Goal: Task Accomplishment & Management: Use online tool/utility

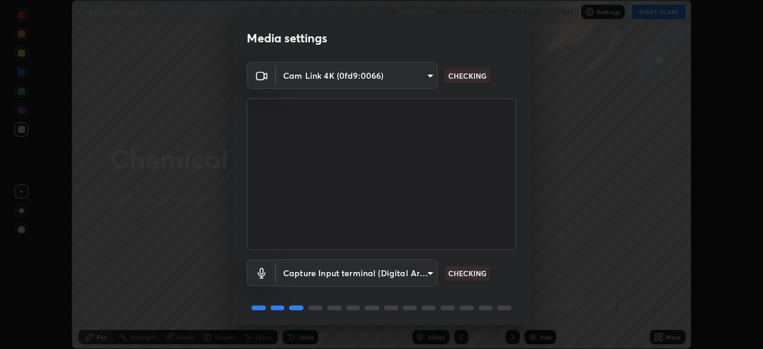
scroll to position [42, 0]
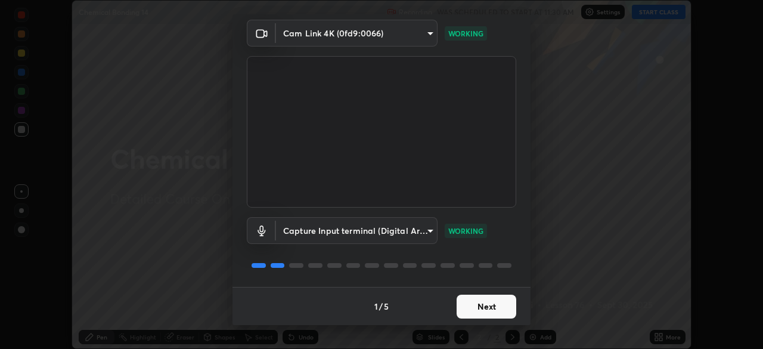
click at [496, 305] on button "Next" at bounding box center [487, 306] width 60 height 24
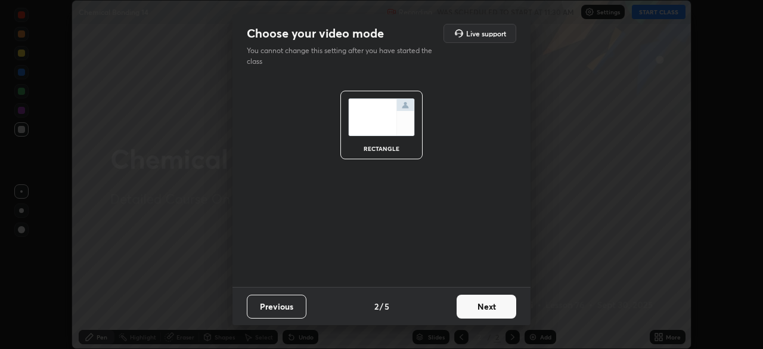
click at [495, 309] on button "Next" at bounding box center [487, 306] width 60 height 24
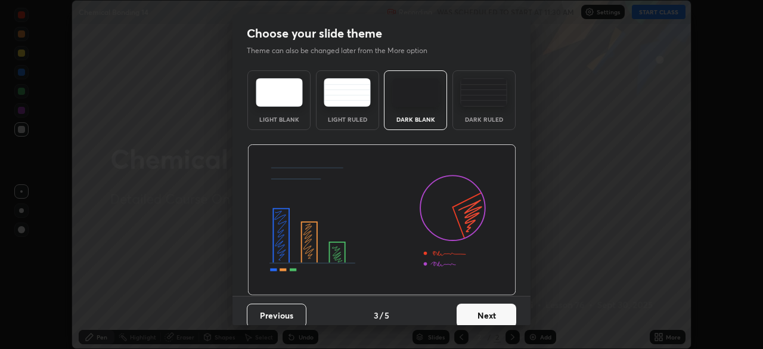
click at [493, 313] on button "Next" at bounding box center [487, 315] width 60 height 24
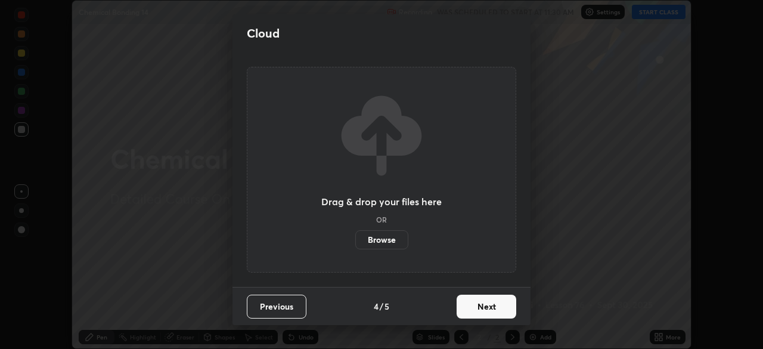
click at [495, 310] on button "Next" at bounding box center [487, 306] width 60 height 24
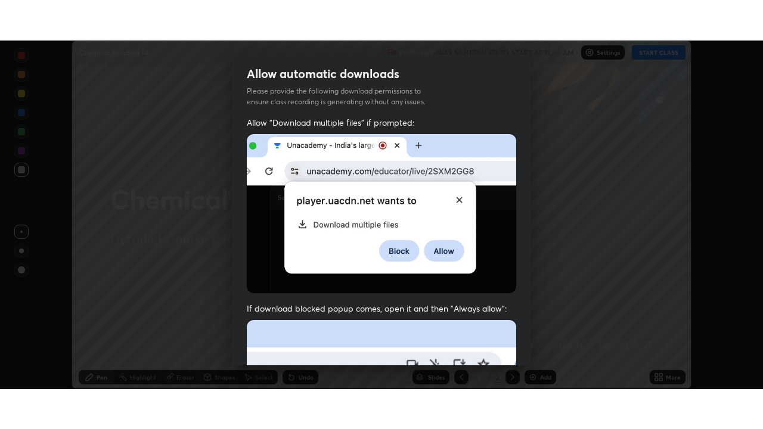
scroll to position [285, 0]
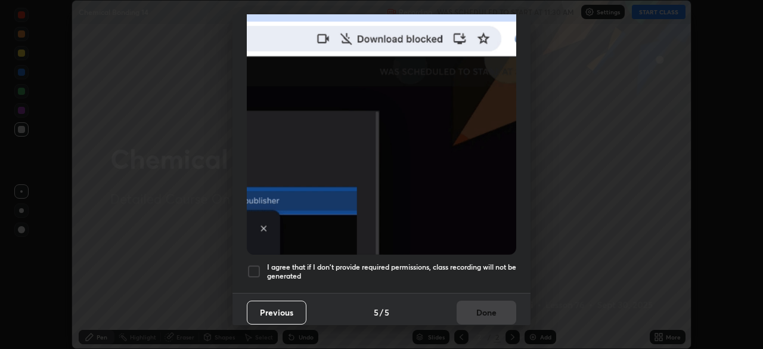
click at [257, 264] on div at bounding box center [254, 271] width 14 height 14
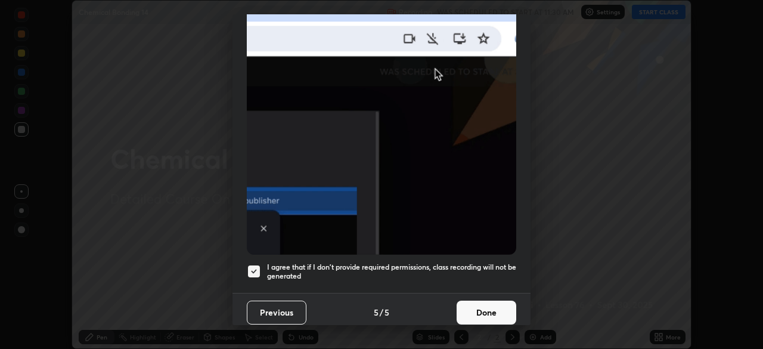
click at [478, 308] on button "Done" at bounding box center [487, 312] width 60 height 24
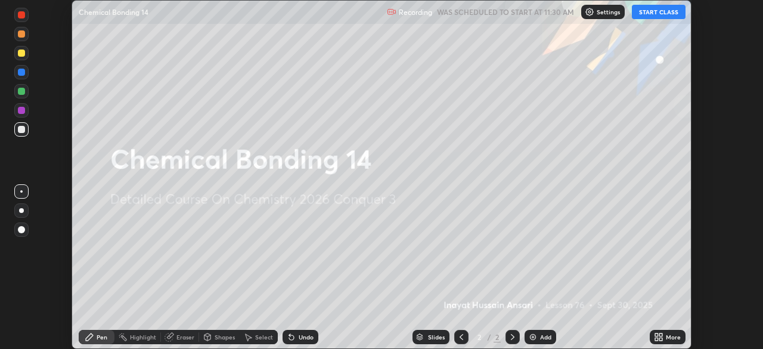
click at [663, 13] on button "START CLASS" at bounding box center [659, 12] width 54 height 14
click at [658, 338] on icon at bounding box center [656, 338] width 3 height 3
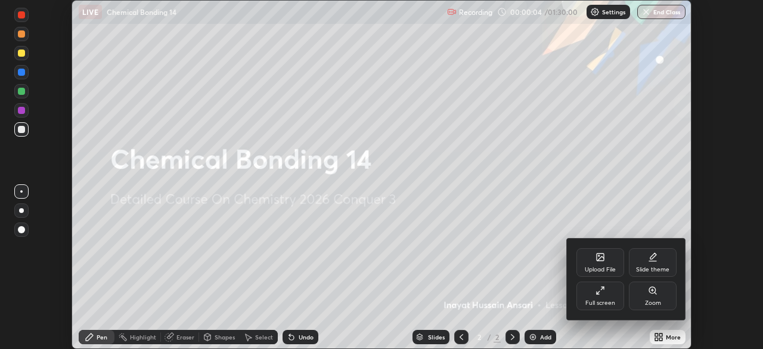
click at [606, 300] on div "Full screen" at bounding box center [600, 303] width 30 height 6
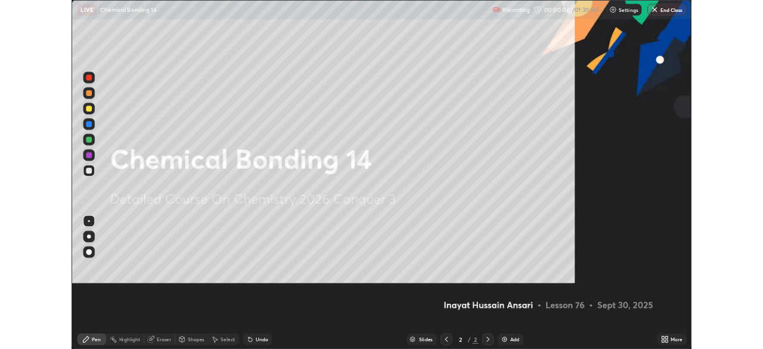
scroll to position [429, 763]
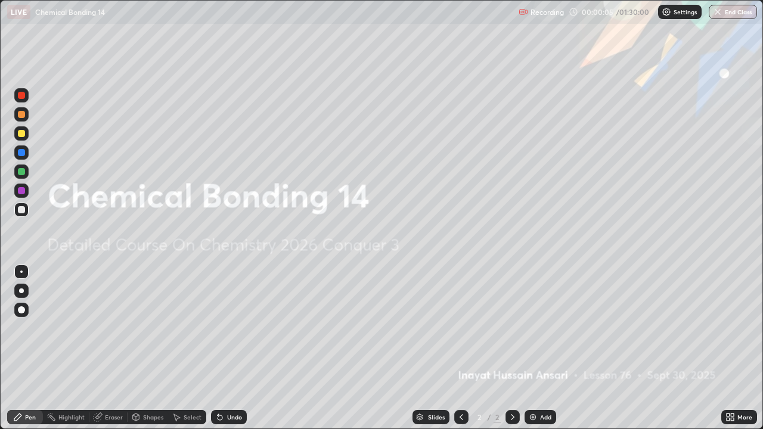
click at [728, 348] on icon at bounding box center [727, 415] width 3 height 3
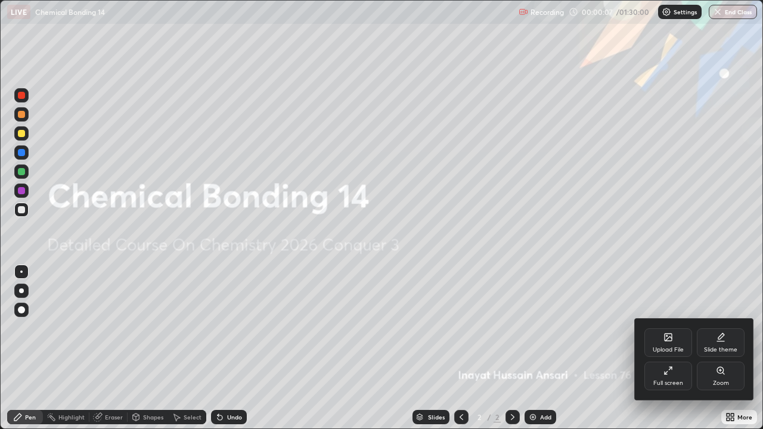
click at [725, 347] on div "Slide theme" at bounding box center [720, 350] width 33 height 6
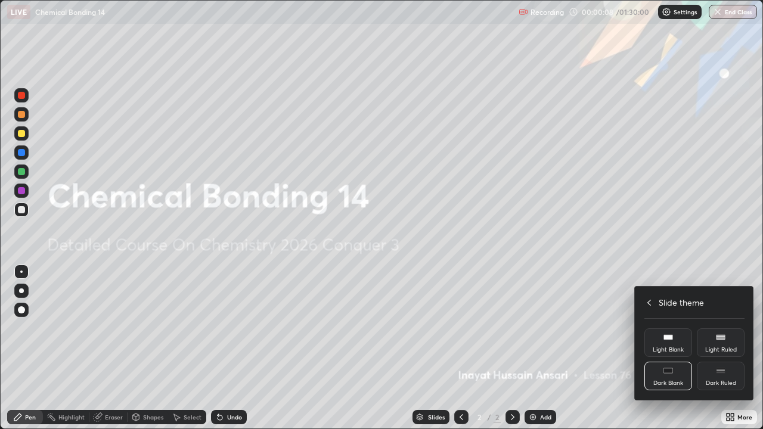
click at [724, 348] on icon at bounding box center [721, 371] width 10 height 10
click at [701, 348] on div at bounding box center [381, 214] width 763 height 429
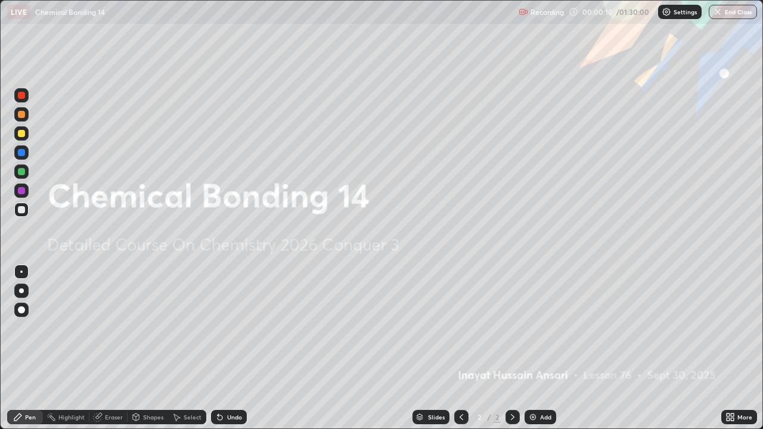
click at [531, 348] on img at bounding box center [533, 417] width 10 height 10
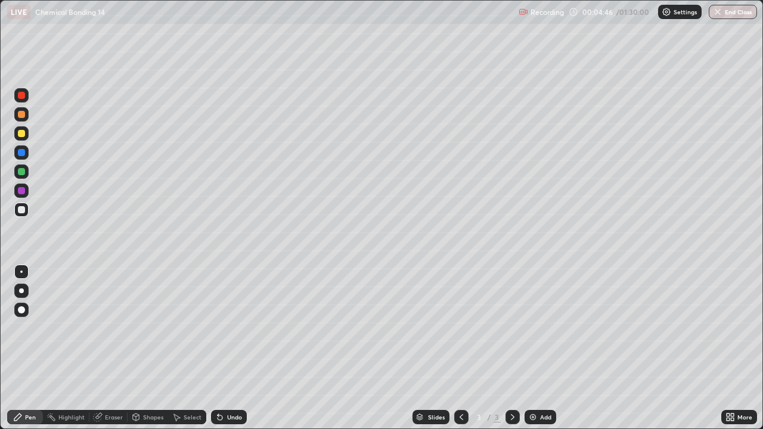
click at [116, 348] on div "Eraser" at bounding box center [114, 417] width 18 height 6
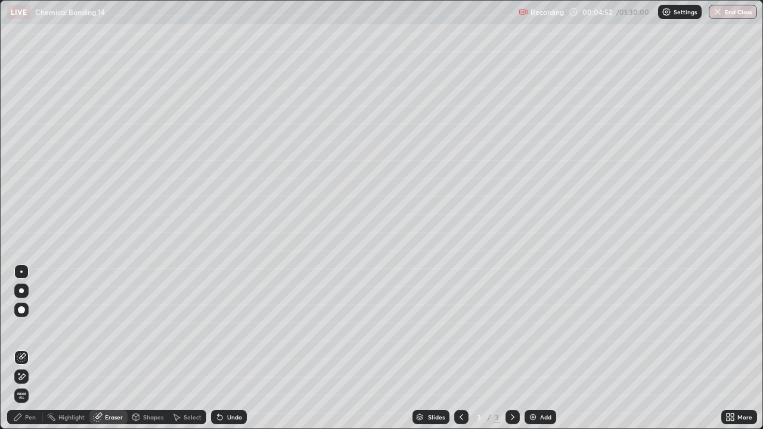
click at [33, 348] on div "Pen" at bounding box center [30, 417] width 11 height 6
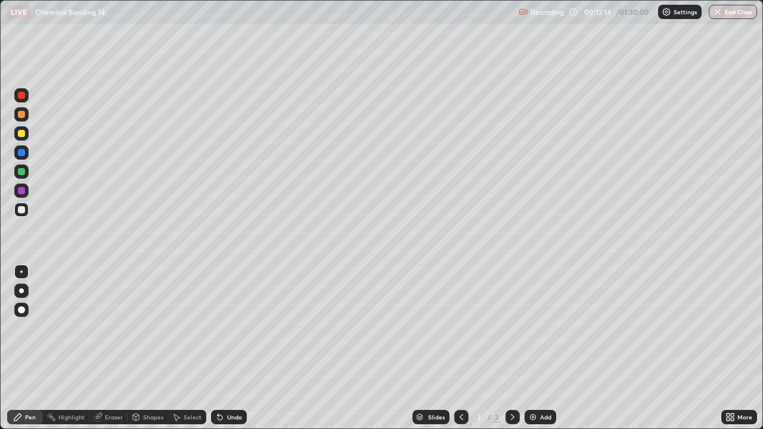
click at [528, 348] on img at bounding box center [533, 417] width 10 height 10
click at [114, 348] on div "Eraser" at bounding box center [114, 417] width 18 height 6
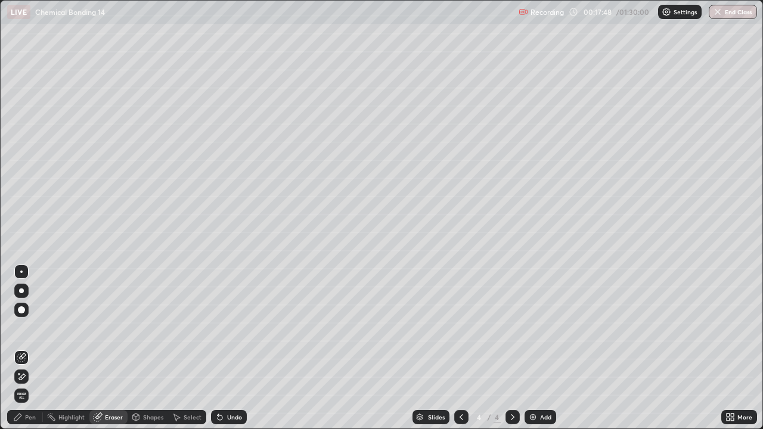
click at [33, 348] on div "Pen" at bounding box center [30, 417] width 11 height 6
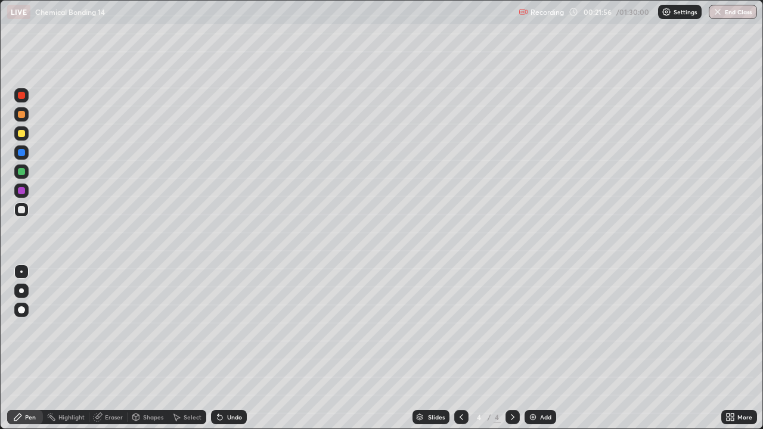
click at [528, 348] on img at bounding box center [533, 417] width 10 height 10
click at [113, 348] on div "Eraser" at bounding box center [114, 417] width 18 height 6
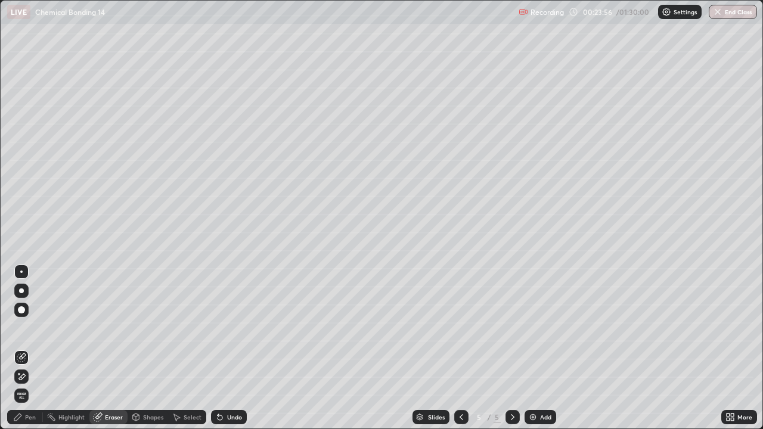
click at [35, 348] on div "Pen" at bounding box center [30, 417] width 11 height 6
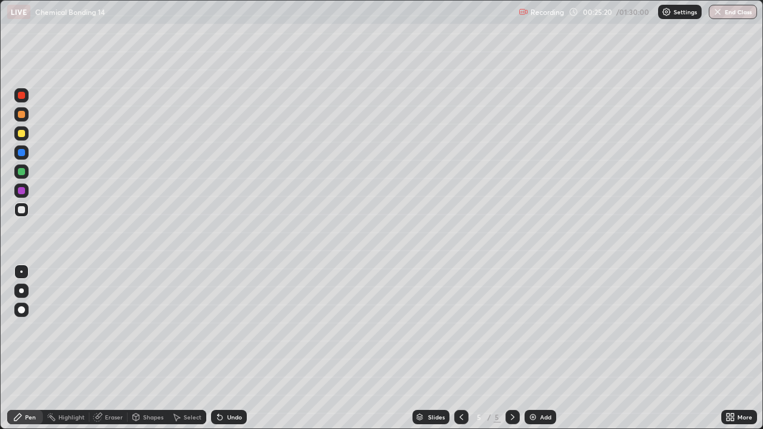
click at [530, 348] on img at bounding box center [533, 417] width 10 height 10
click at [111, 348] on div "Eraser" at bounding box center [114, 417] width 18 height 6
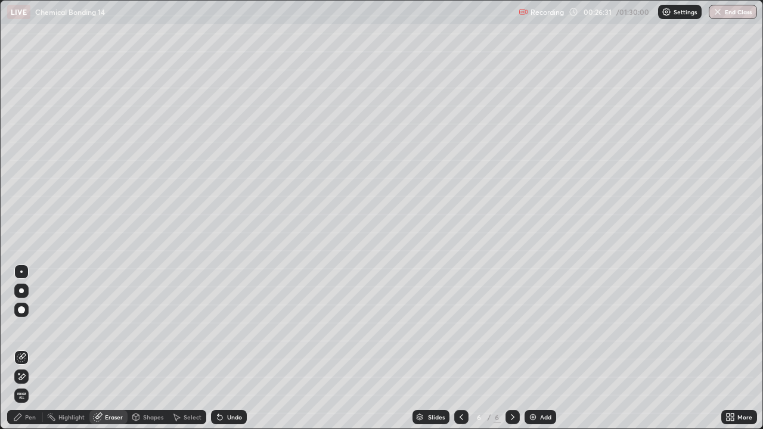
click at [38, 348] on div "Pen" at bounding box center [25, 417] width 36 height 14
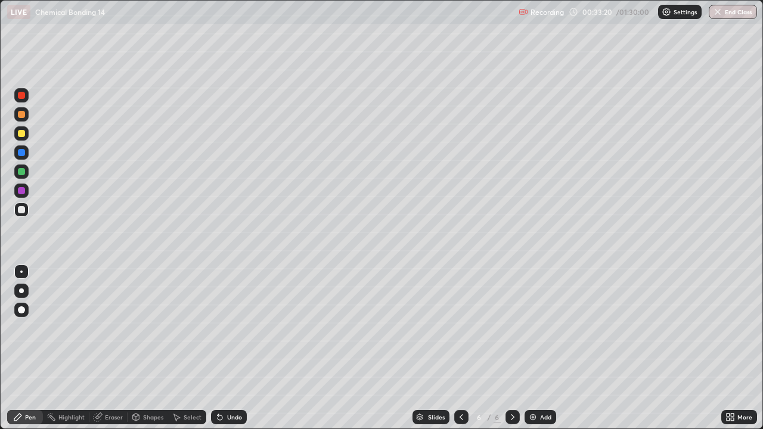
click at [530, 348] on img at bounding box center [533, 417] width 10 height 10
click at [110, 348] on div "Eraser" at bounding box center [114, 417] width 18 height 6
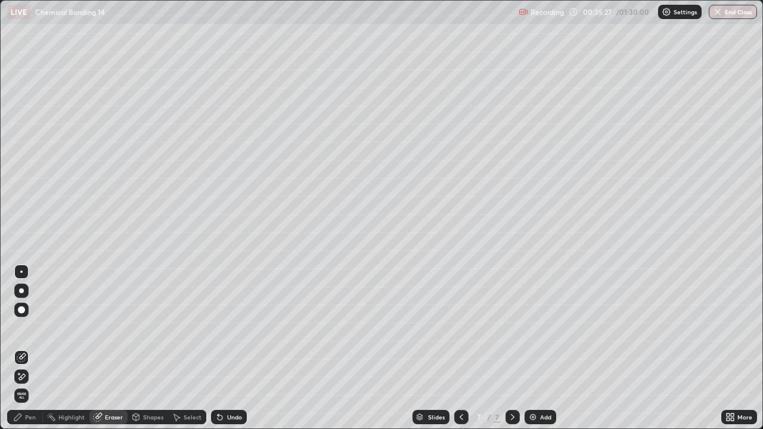
click at [35, 348] on div "Pen" at bounding box center [30, 417] width 11 height 6
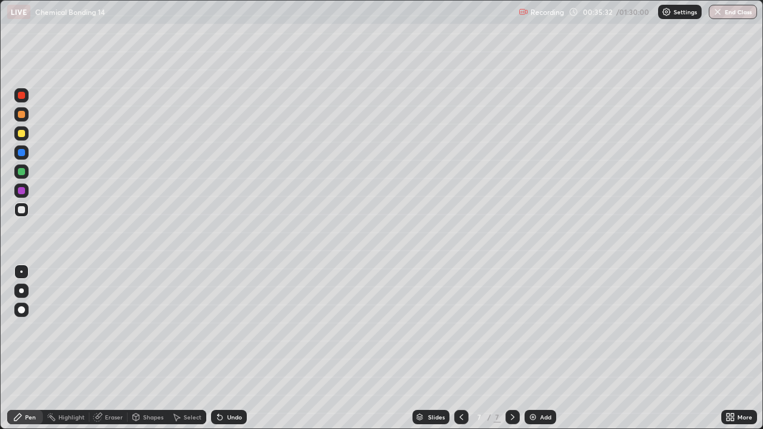
click at [107, 348] on div "Eraser" at bounding box center [114, 417] width 18 height 6
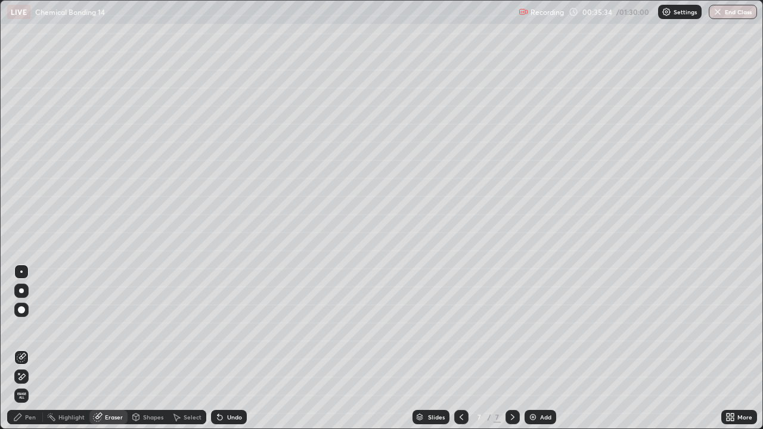
click at [35, 348] on div "Pen" at bounding box center [30, 417] width 11 height 6
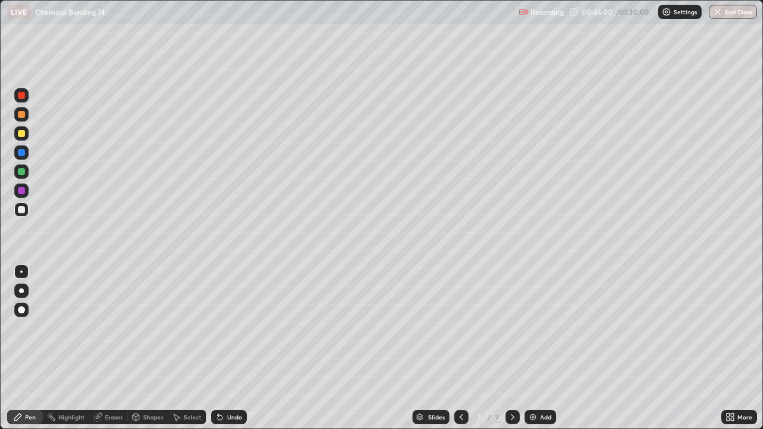
click at [732, 348] on icon at bounding box center [732, 419] width 3 height 3
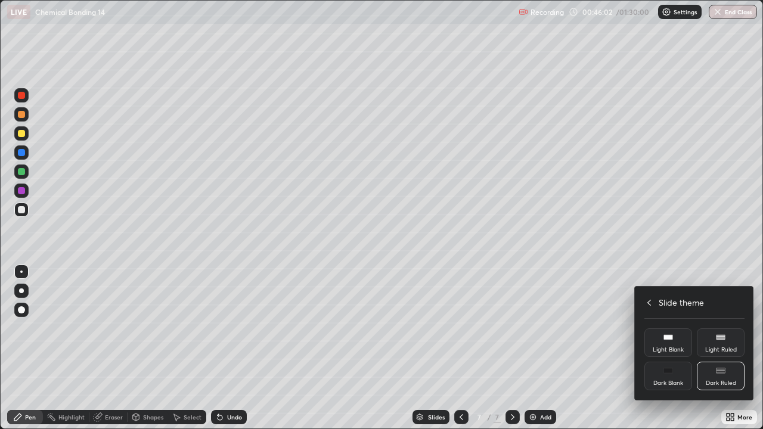
click at [585, 348] on div at bounding box center [381, 214] width 763 height 429
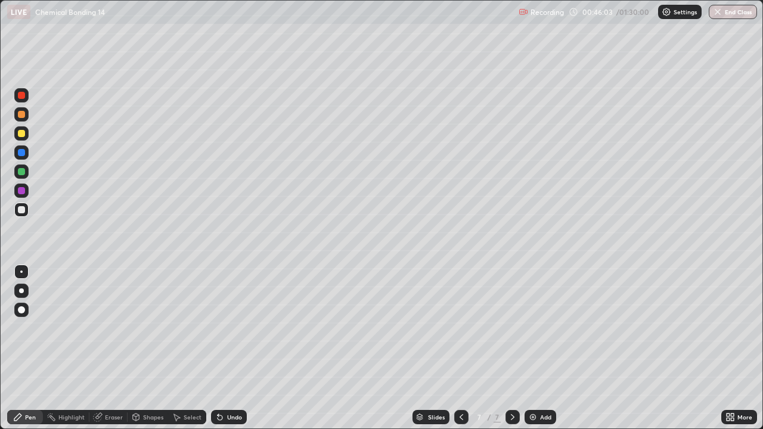
click at [532, 348] on img at bounding box center [533, 417] width 10 height 10
click at [22, 173] on div at bounding box center [21, 171] width 7 height 7
click at [20, 154] on div at bounding box center [21, 152] width 7 height 7
click at [533, 348] on img at bounding box center [533, 417] width 10 height 10
click at [18, 136] on div at bounding box center [21, 133] width 14 height 14
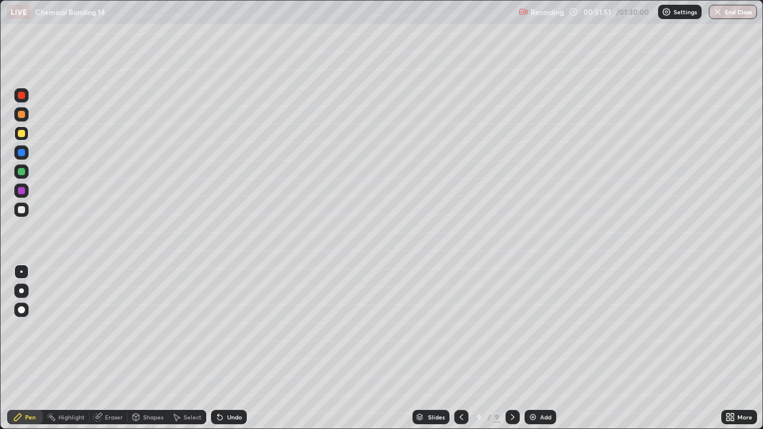
click at [21, 173] on div at bounding box center [21, 171] width 7 height 7
click at [23, 154] on div at bounding box center [21, 152] width 7 height 7
click at [530, 348] on img at bounding box center [533, 417] width 10 height 10
click at [459, 348] on icon at bounding box center [461, 417] width 10 height 10
click at [532, 348] on img at bounding box center [533, 417] width 10 height 10
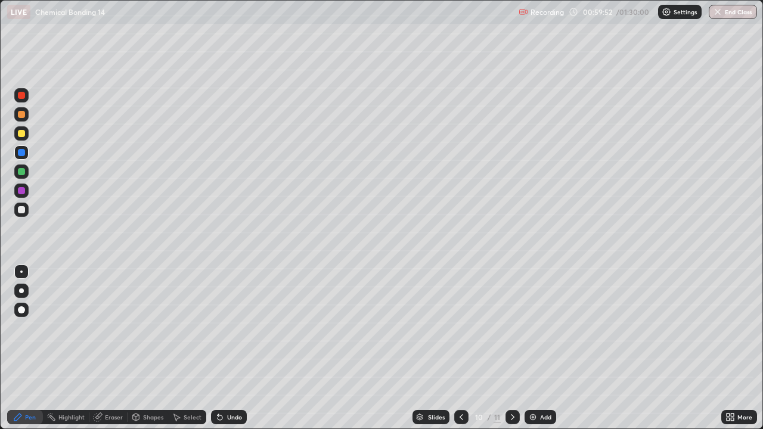
click at [20, 134] on div at bounding box center [21, 133] width 7 height 7
click at [23, 190] on div at bounding box center [21, 190] width 7 height 7
click at [107, 348] on div "Eraser" at bounding box center [114, 417] width 18 height 6
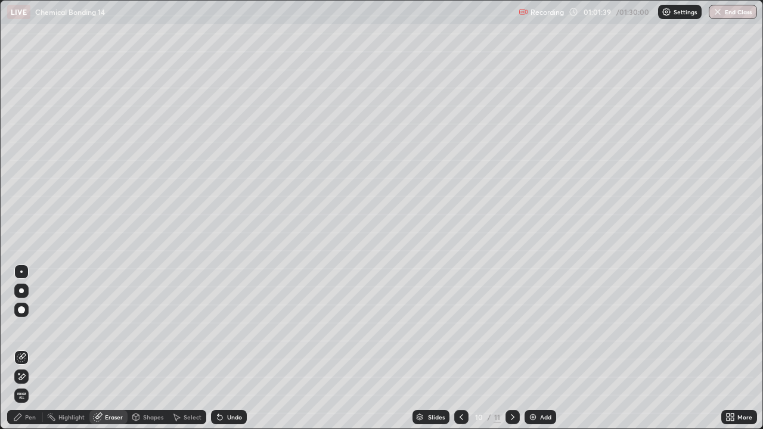
click at [33, 348] on div "Pen" at bounding box center [30, 417] width 11 height 6
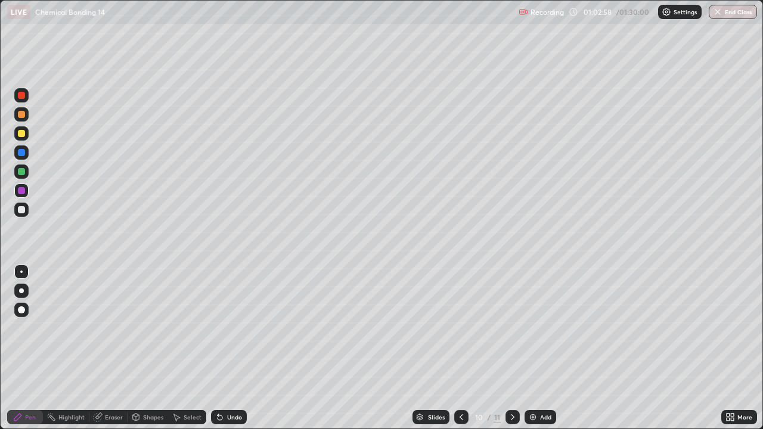
click at [22, 172] on div at bounding box center [21, 171] width 7 height 7
click at [116, 348] on div "Eraser" at bounding box center [114, 417] width 18 height 6
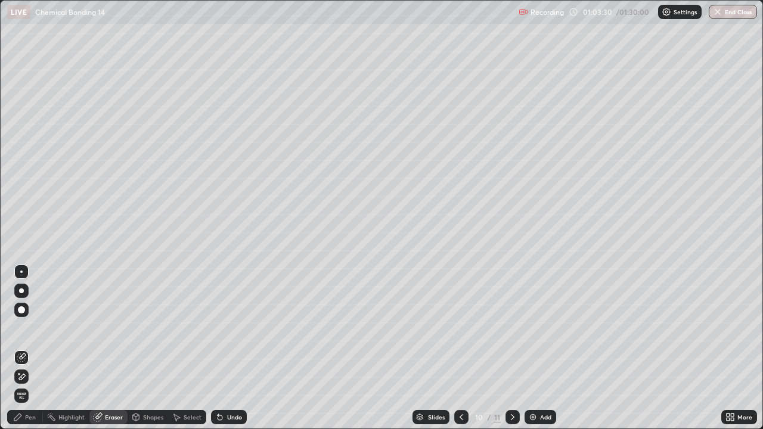
click at [35, 348] on div "Pen" at bounding box center [30, 417] width 11 height 6
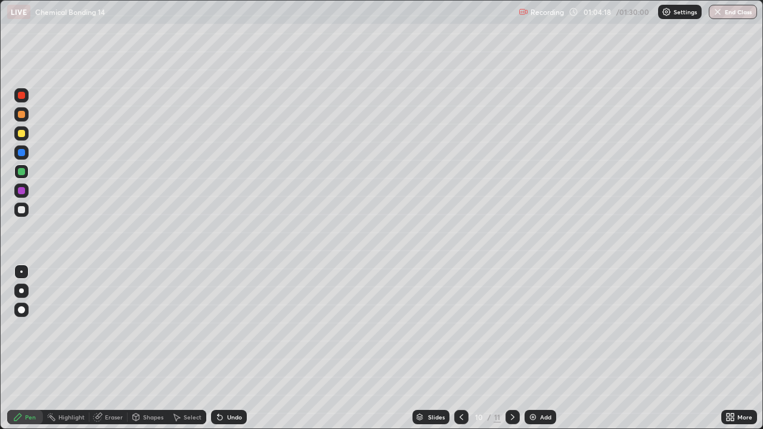
click at [116, 348] on div "Eraser" at bounding box center [114, 417] width 18 height 6
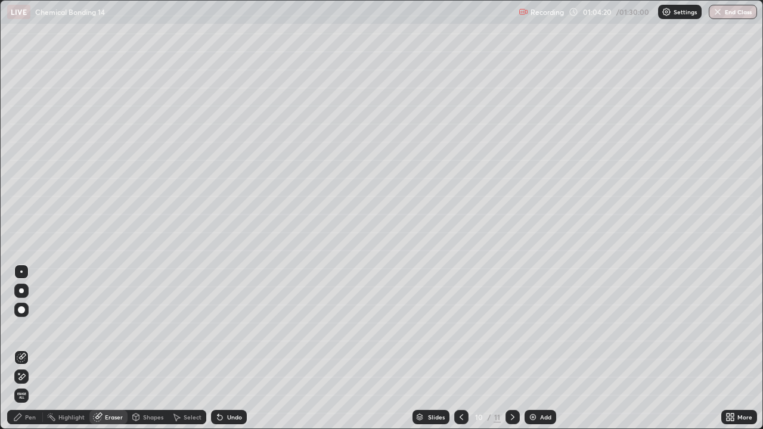
click at [34, 348] on div "Pen" at bounding box center [25, 417] width 36 height 14
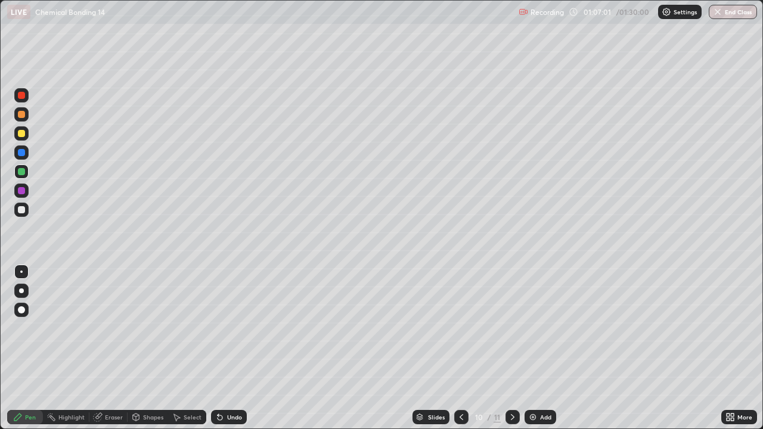
click at [112, 348] on div "Eraser" at bounding box center [114, 417] width 18 height 6
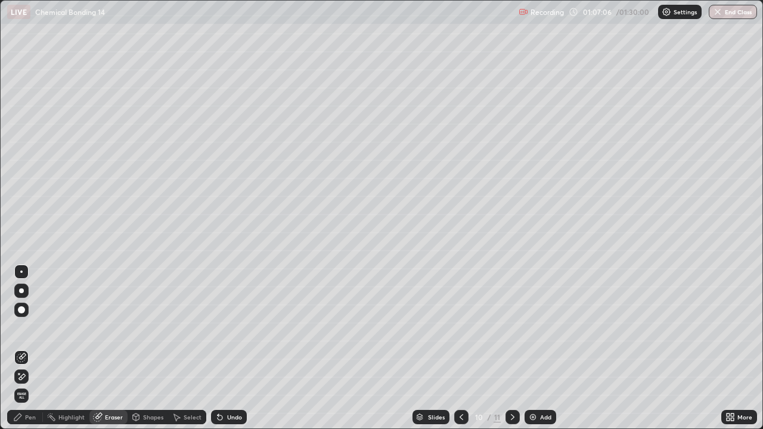
click at [35, 348] on div "Pen" at bounding box center [30, 417] width 11 height 6
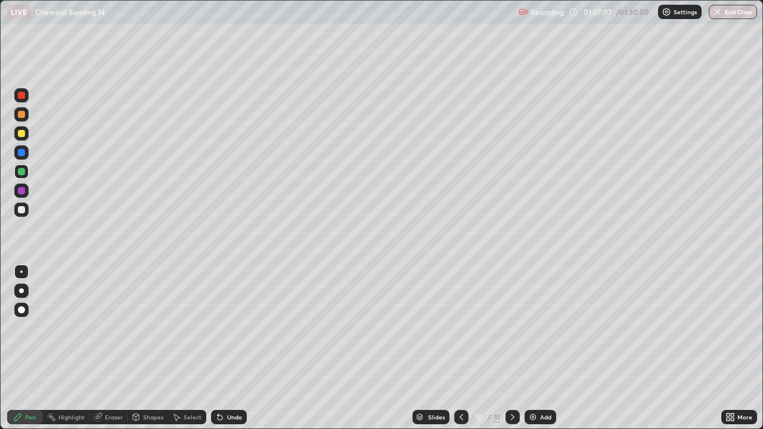
click at [35, 348] on div "Pen" at bounding box center [30, 417] width 11 height 6
click at [530, 348] on img at bounding box center [533, 417] width 10 height 10
click at [110, 348] on div "Eraser" at bounding box center [114, 417] width 18 height 6
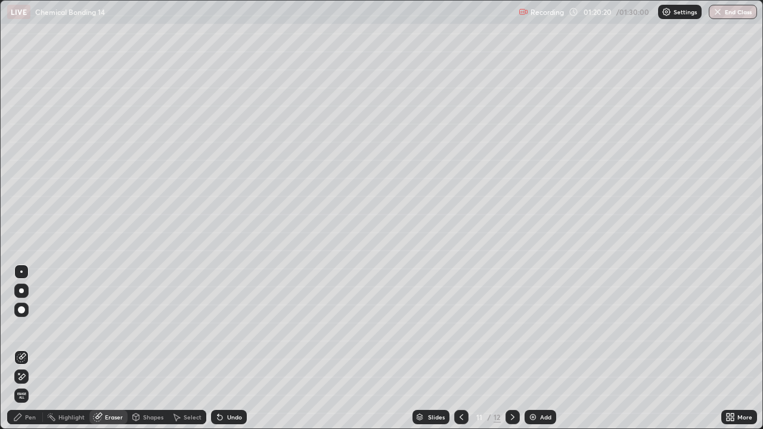
click at [33, 348] on div "Pen" at bounding box center [30, 417] width 11 height 6
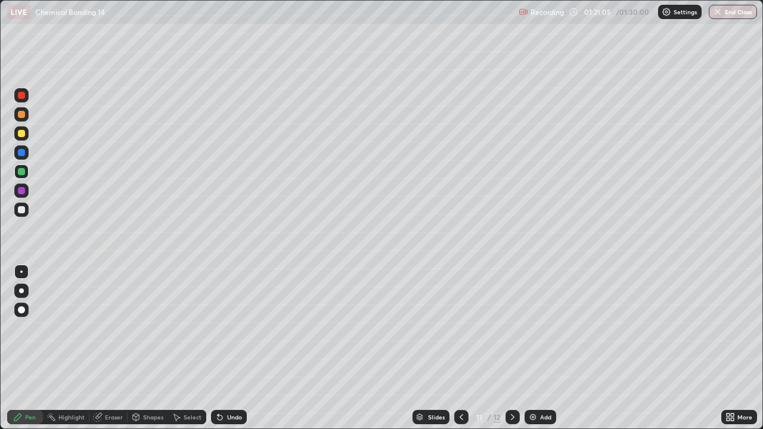
click at [20, 190] on div at bounding box center [21, 190] width 7 height 7
click at [23, 154] on div at bounding box center [21, 152] width 7 height 7
click at [109, 348] on div "Eraser" at bounding box center [114, 417] width 18 height 6
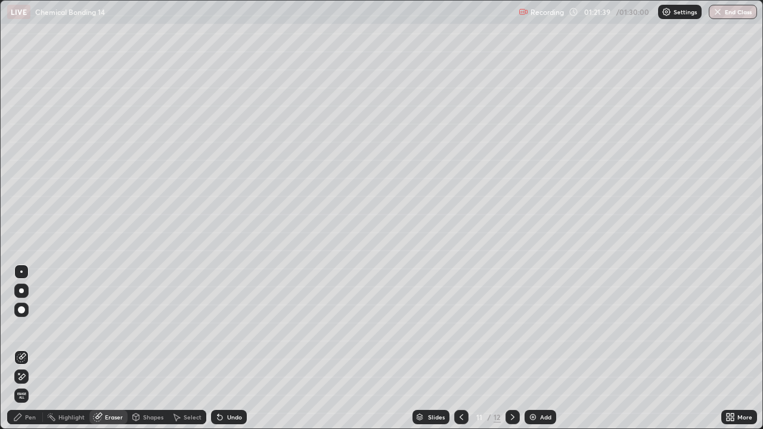
click at [34, 348] on div "Pen" at bounding box center [30, 417] width 11 height 6
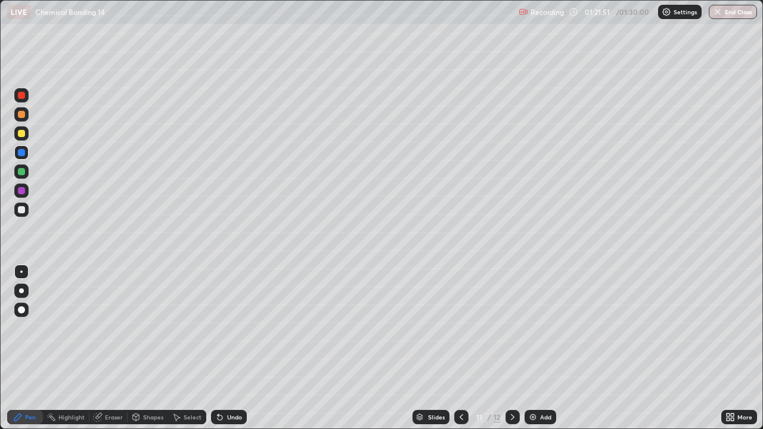
click at [109, 348] on div "Eraser" at bounding box center [114, 417] width 18 height 6
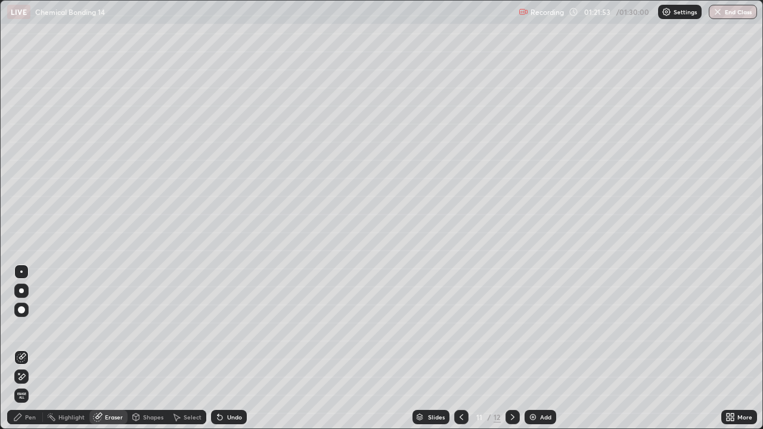
click at [34, 348] on div "Pen" at bounding box center [30, 417] width 11 height 6
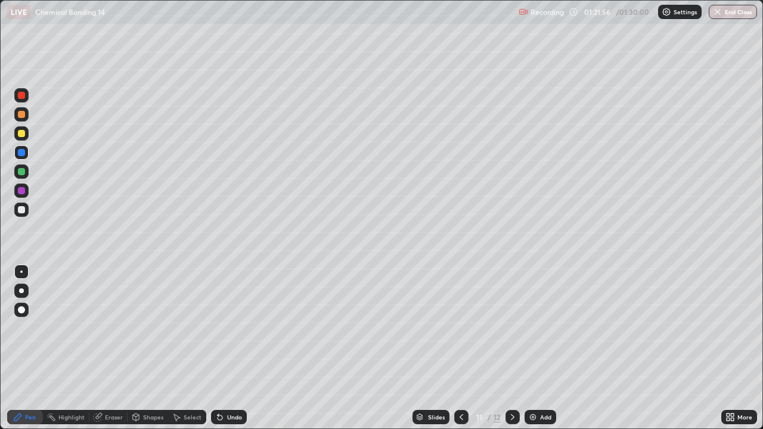
click at [114, 348] on div "Eraser" at bounding box center [114, 417] width 18 height 6
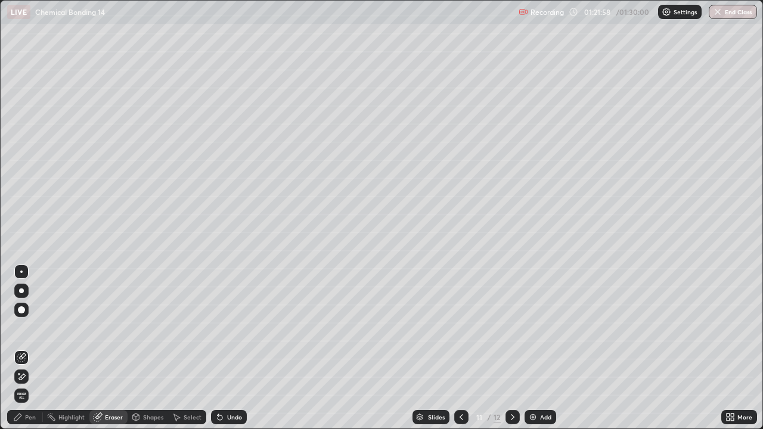
click at [113, 348] on div "Eraser" at bounding box center [114, 417] width 18 height 6
click at [32, 348] on div "Pen" at bounding box center [30, 417] width 11 height 6
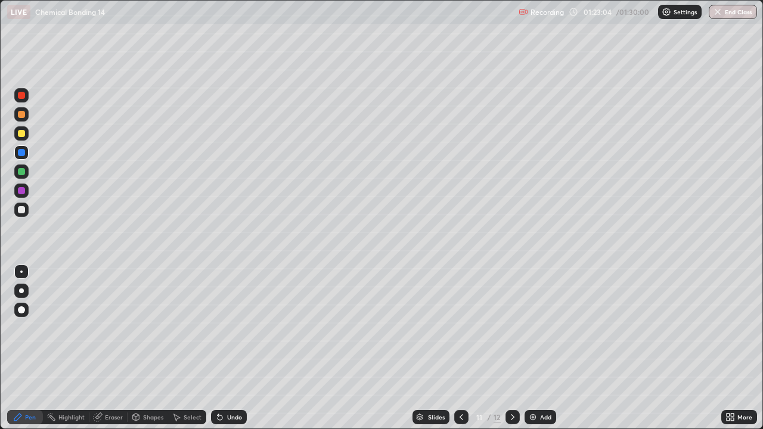
click at [111, 348] on div "Eraser" at bounding box center [114, 417] width 18 height 6
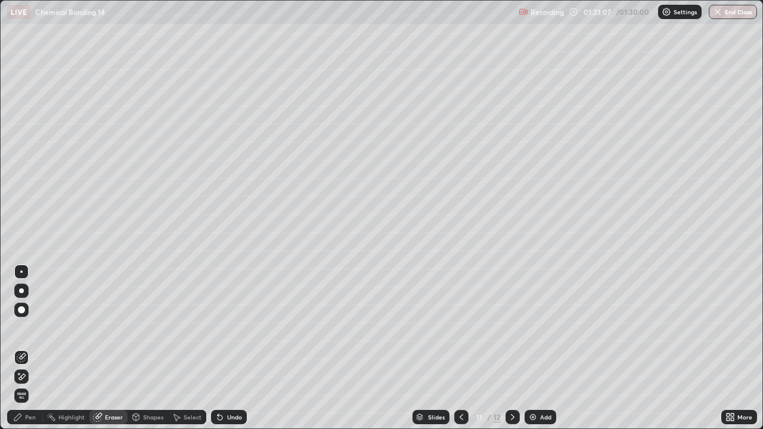
click at [36, 348] on div "Pen" at bounding box center [25, 417] width 36 height 14
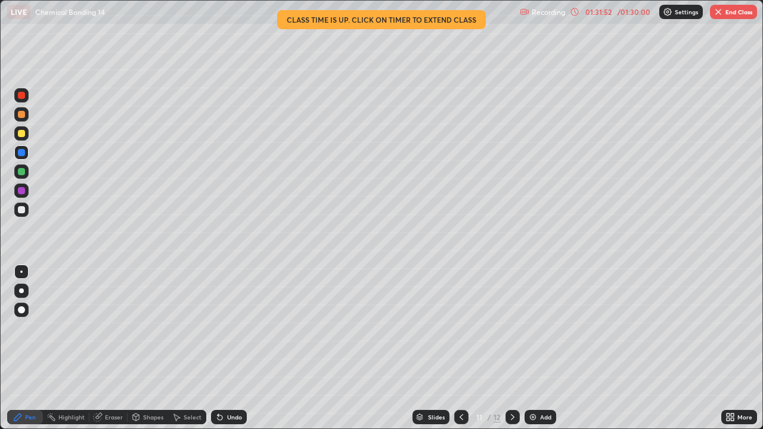
click at [24, 348] on div "Pen" at bounding box center [25, 417] width 36 height 14
click at [20, 98] on div at bounding box center [21, 95] width 7 height 7
click at [731, 13] on button "End Class" at bounding box center [733, 12] width 47 height 14
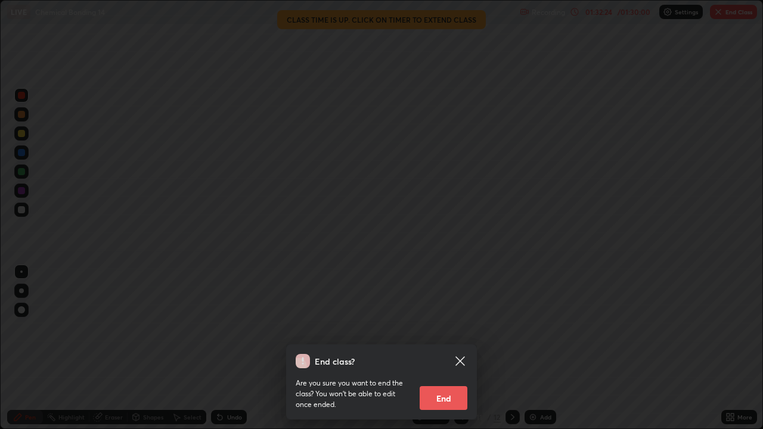
click at [454, 348] on button "End" at bounding box center [444, 398] width 48 height 24
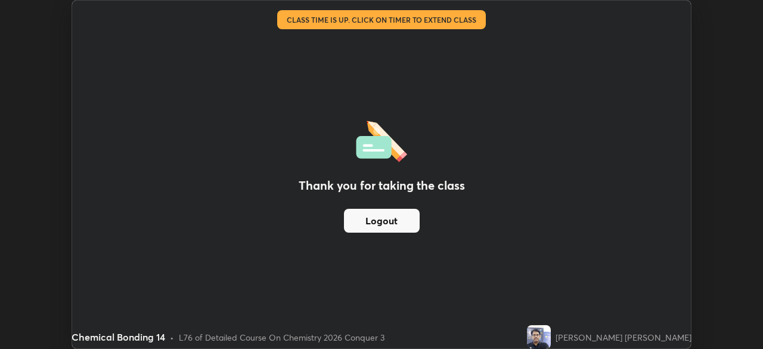
scroll to position [59248, 58834]
